Goal: Check status: Check status

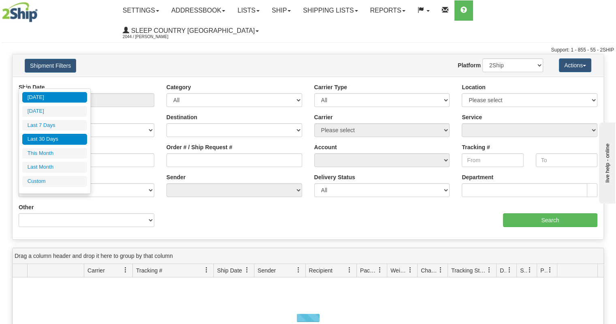
click at [62, 135] on li "Last 30 Days" at bounding box center [54, 139] width 65 height 11
type input "From [DATE] To [DATE]"
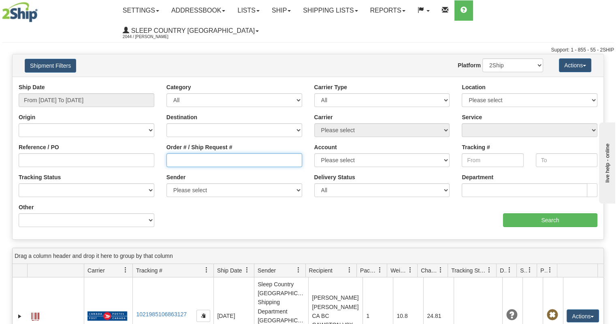
click at [201, 153] on input "Order # / Ship Request #" at bounding box center [235, 160] width 136 height 14
paste input "9000I124624"
type input "9000I124624"
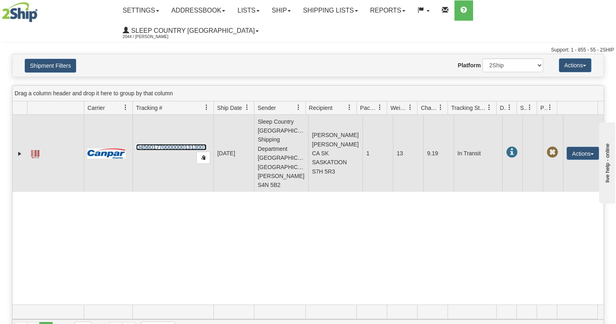
click at [192, 144] on link "D456017700000001313001" at bounding box center [171, 147] width 71 height 6
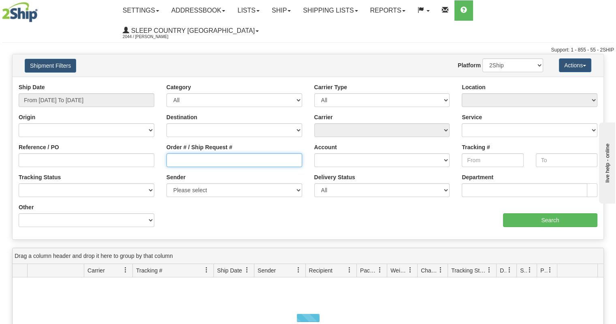
click at [176, 153] on input "Order # / Ship Request #" at bounding box center [235, 160] width 136 height 14
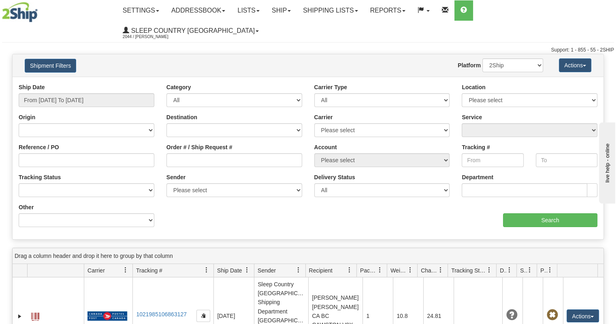
click at [101, 83] on div "Ship Date From 09/30/2025 To 10/01/2025" at bounding box center [87, 95] width 136 height 24
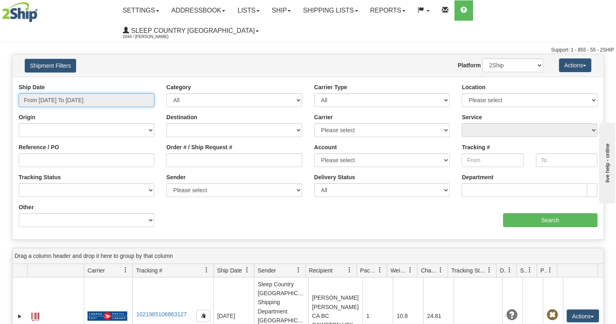
click at [98, 93] on input "From [DATE] To [DATE]" at bounding box center [87, 100] width 136 height 14
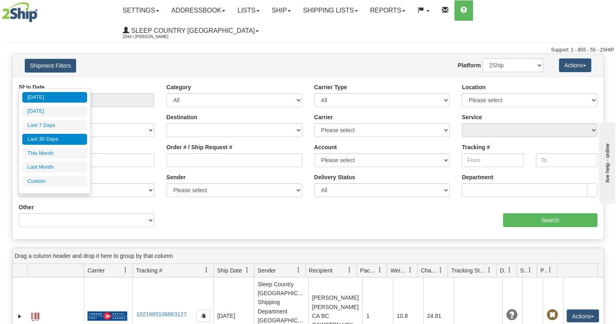
click at [62, 137] on li "Last 30 Days" at bounding box center [54, 139] width 65 height 11
type input "From [DATE] To [DATE]"
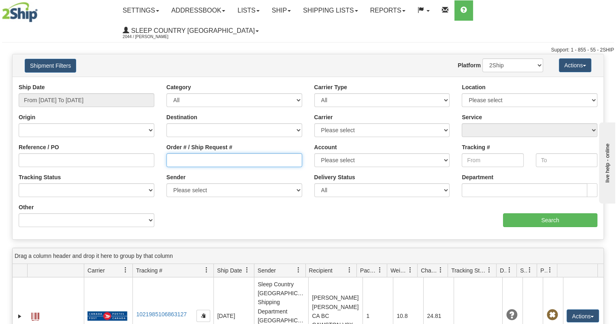
click at [205, 153] on input "Order # / Ship Request #" at bounding box center [235, 160] width 136 height 14
paste input "9000I124624"
type input "9000I124624"
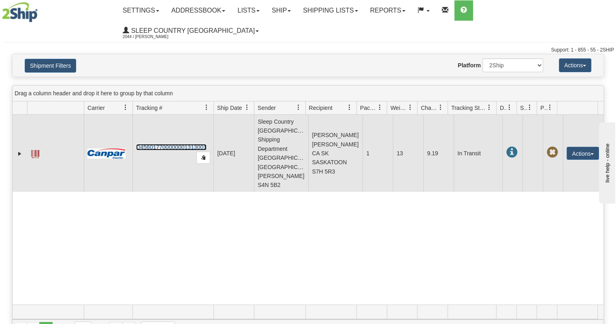
click at [161, 144] on link "D456017700000001313001" at bounding box center [171, 147] width 71 height 6
